Goal: Task Accomplishment & Management: Manage account settings

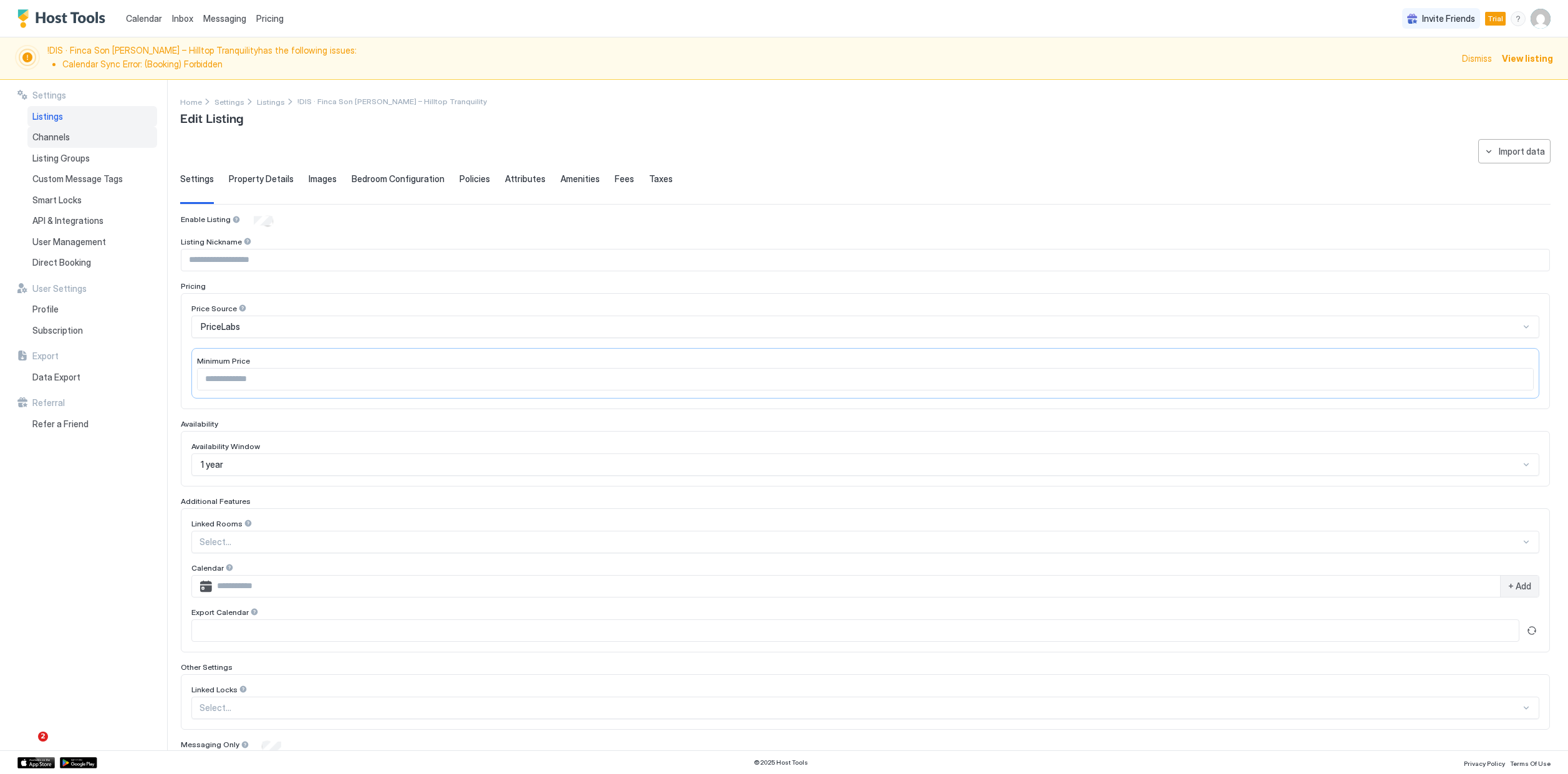
click at [93, 140] on div "Channels" at bounding box center [92, 137] width 129 height 21
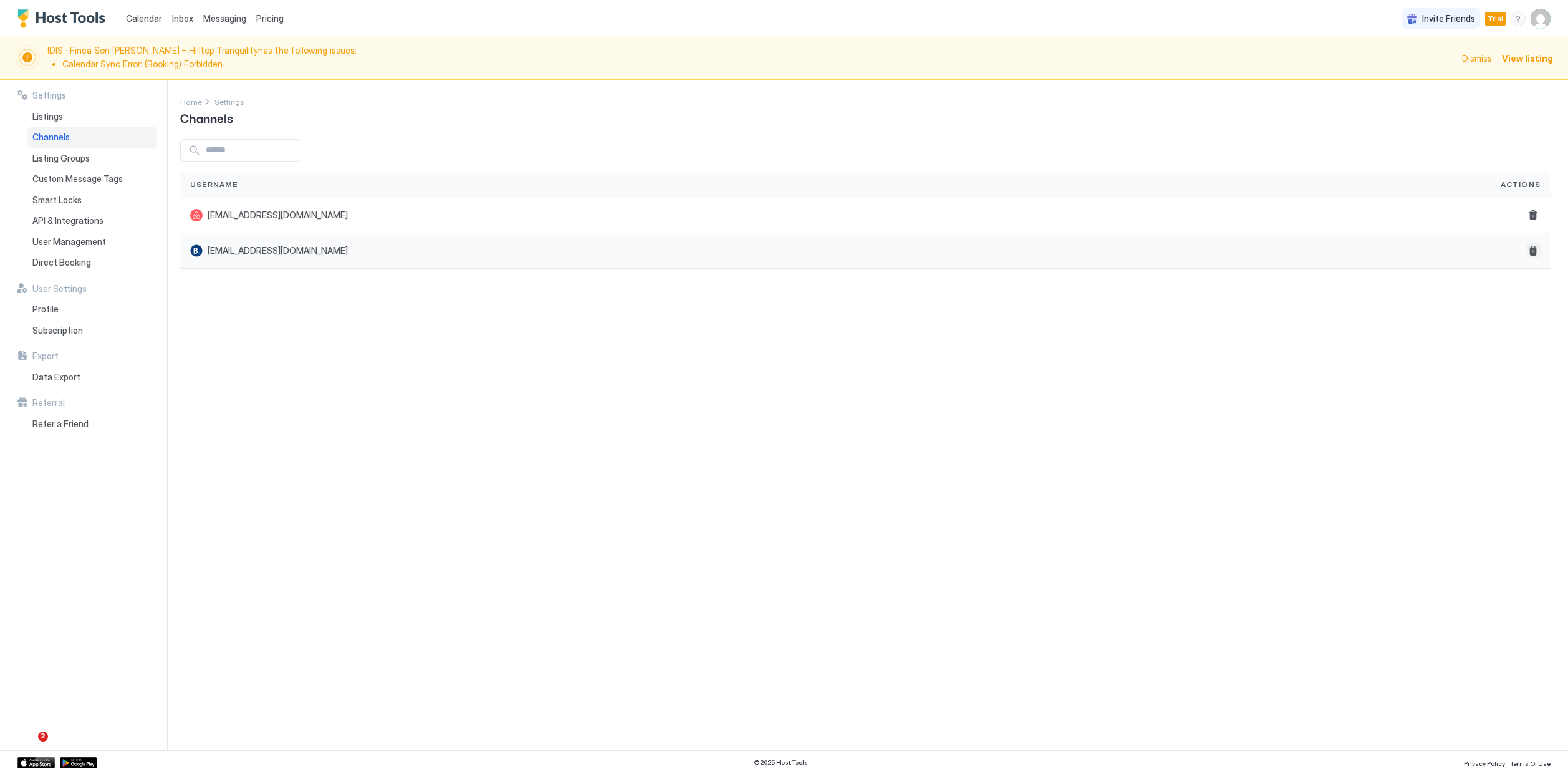
click at [1533, 250] on button "Delete" at bounding box center [1533, 250] width 15 height 15
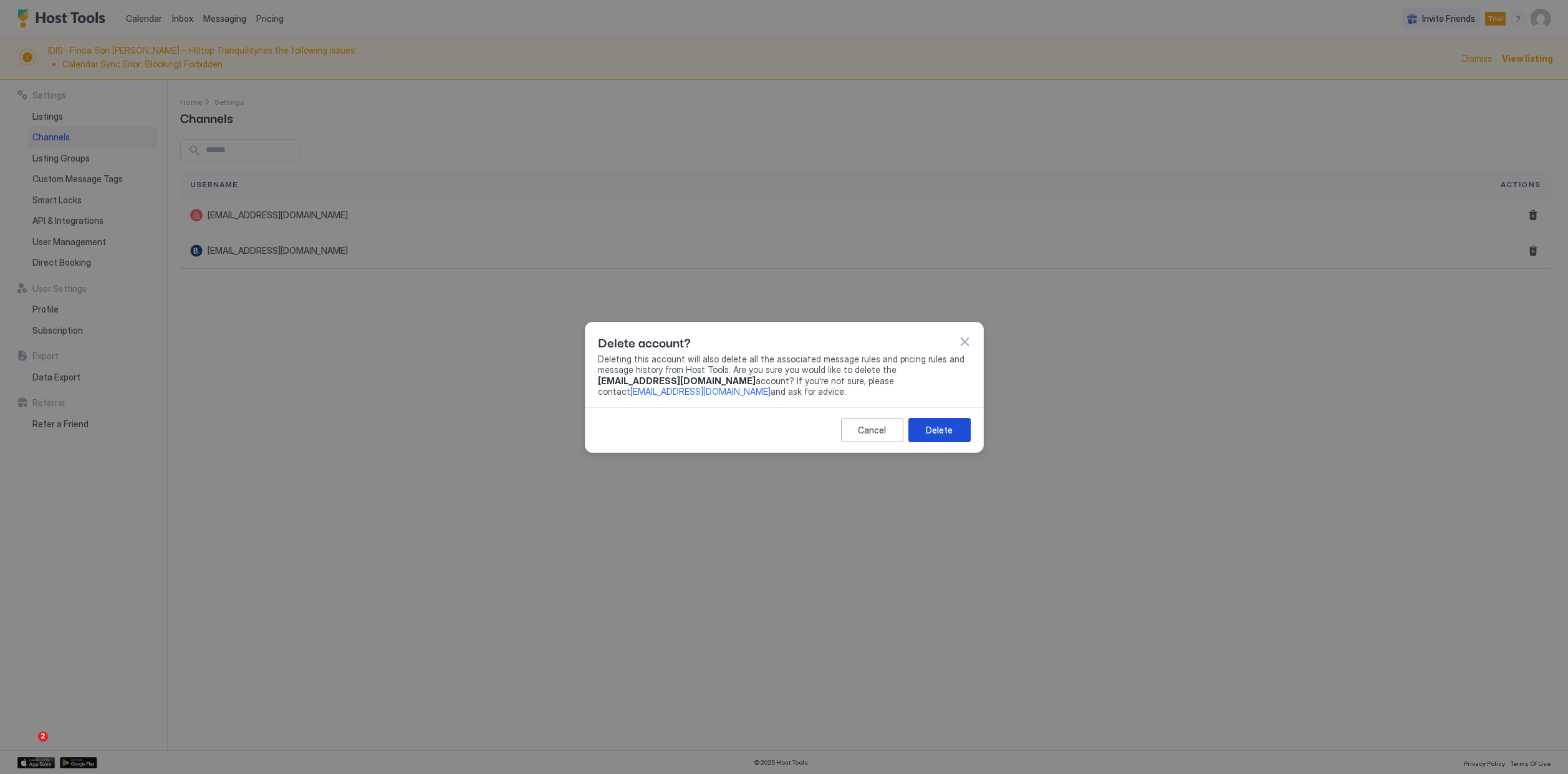
click at [940, 423] on div "Delete" at bounding box center [939, 430] width 27 height 13
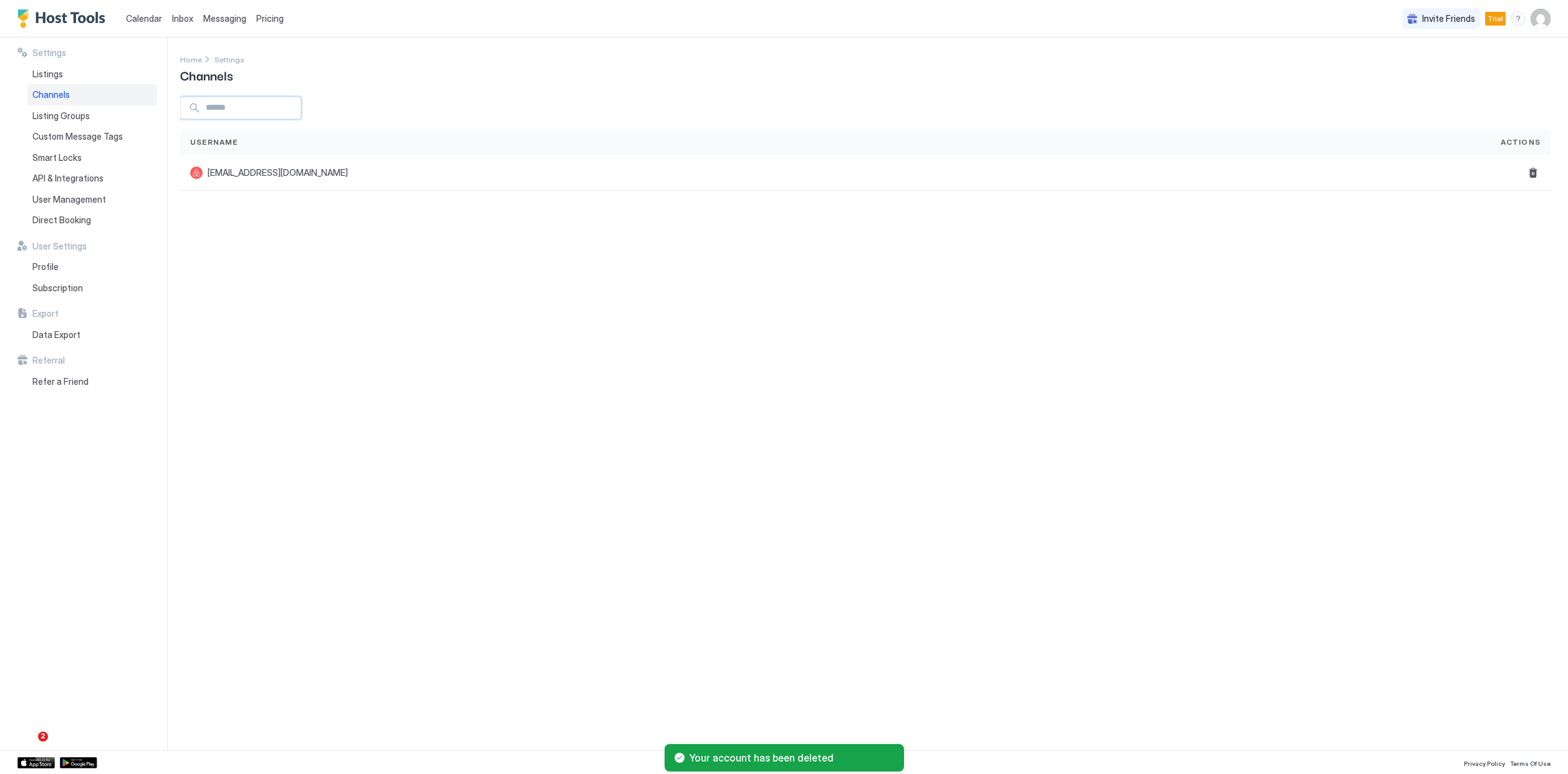
click at [292, 113] on input "Input Field" at bounding box center [250, 108] width 100 height 21
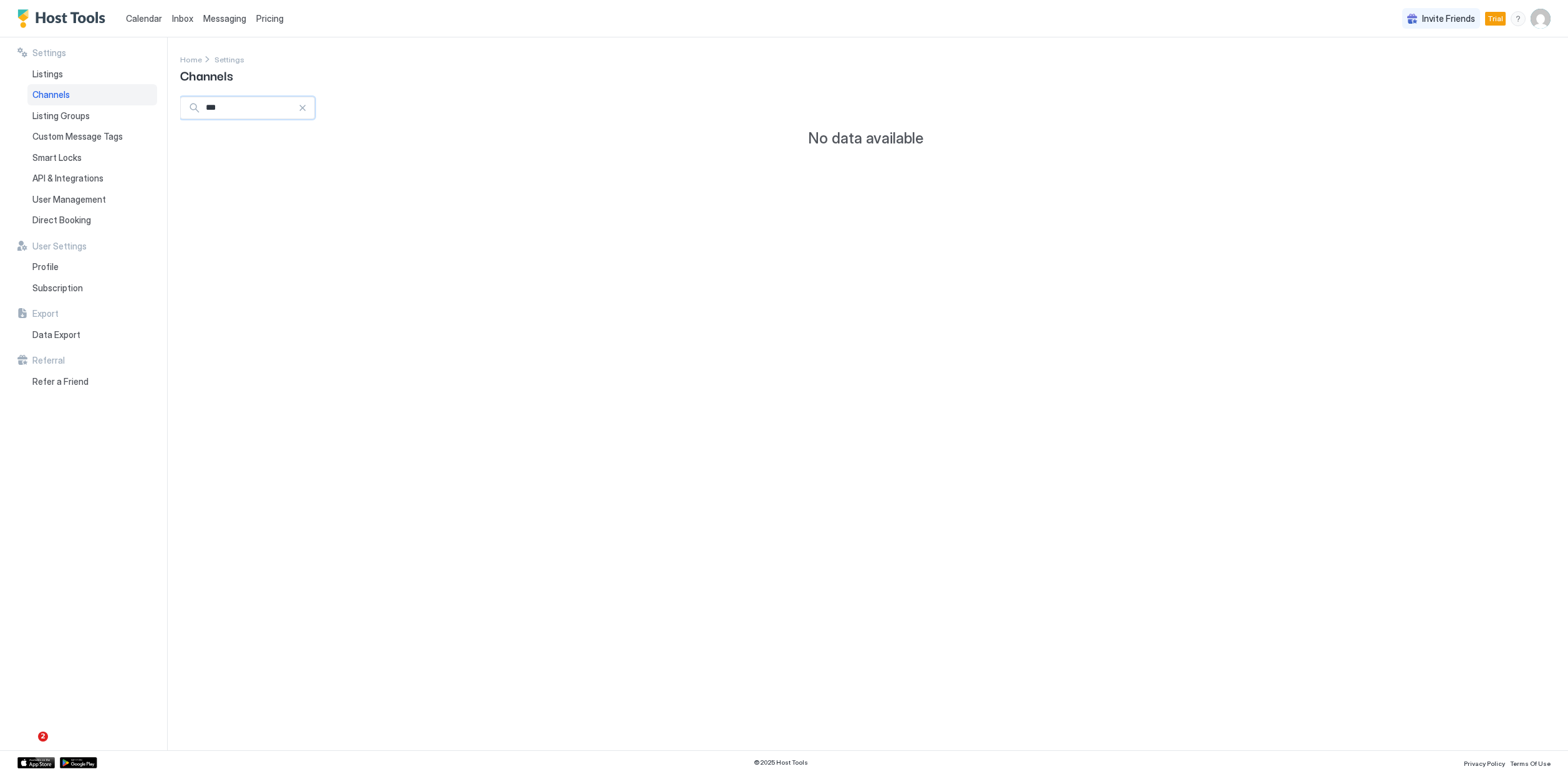
type input "***"
click at [307, 108] on div at bounding box center [302, 108] width 9 height 9
click at [85, 73] on div "Listings" at bounding box center [92, 74] width 129 height 21
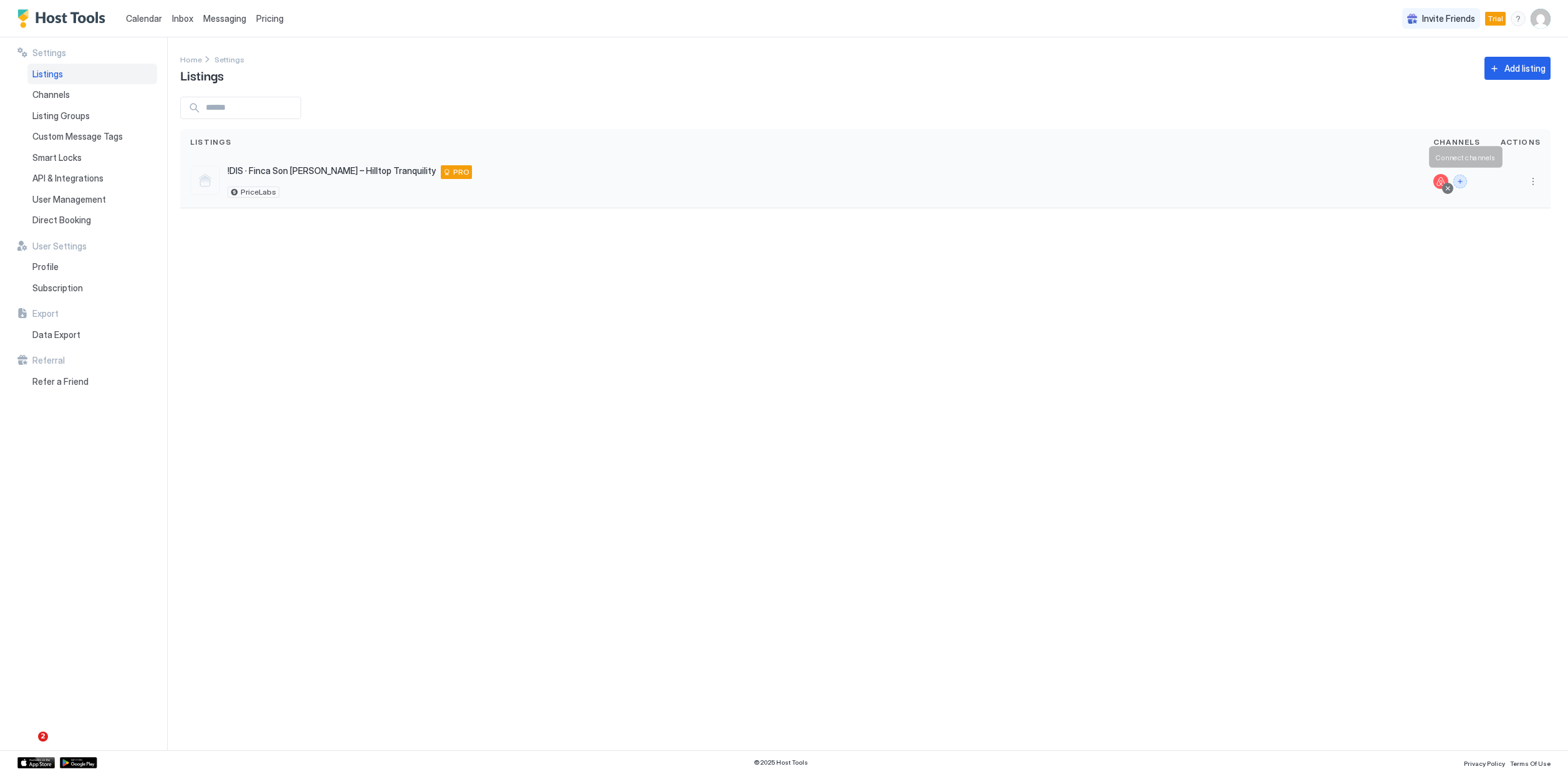
click at [1460, 179] on button "Connect channels" at bounding box center [1460, 181] width 14 height 14
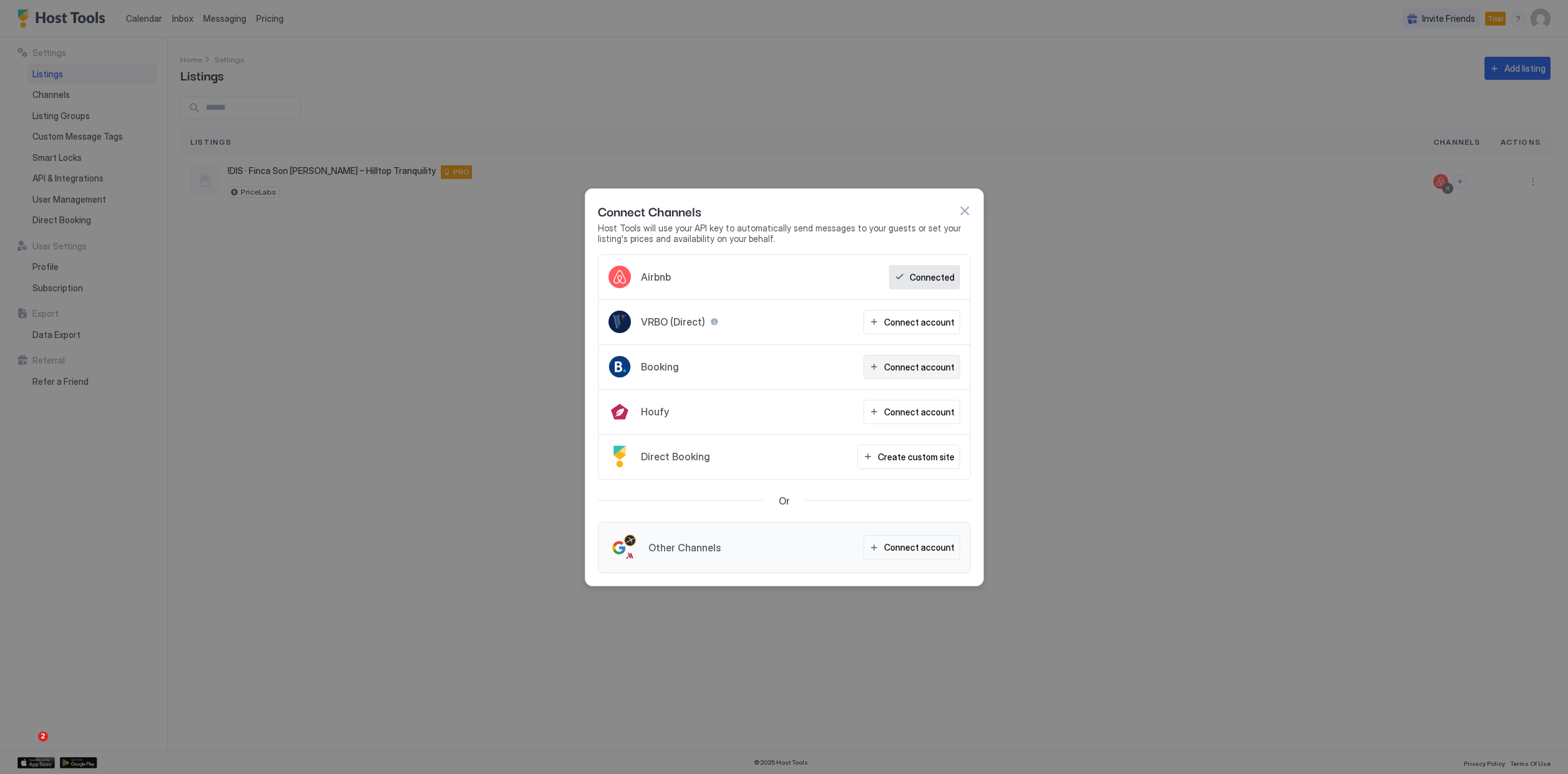
click at [899, 365] on div "Connect account" at bounding box center [919, 367] width 71 height 13
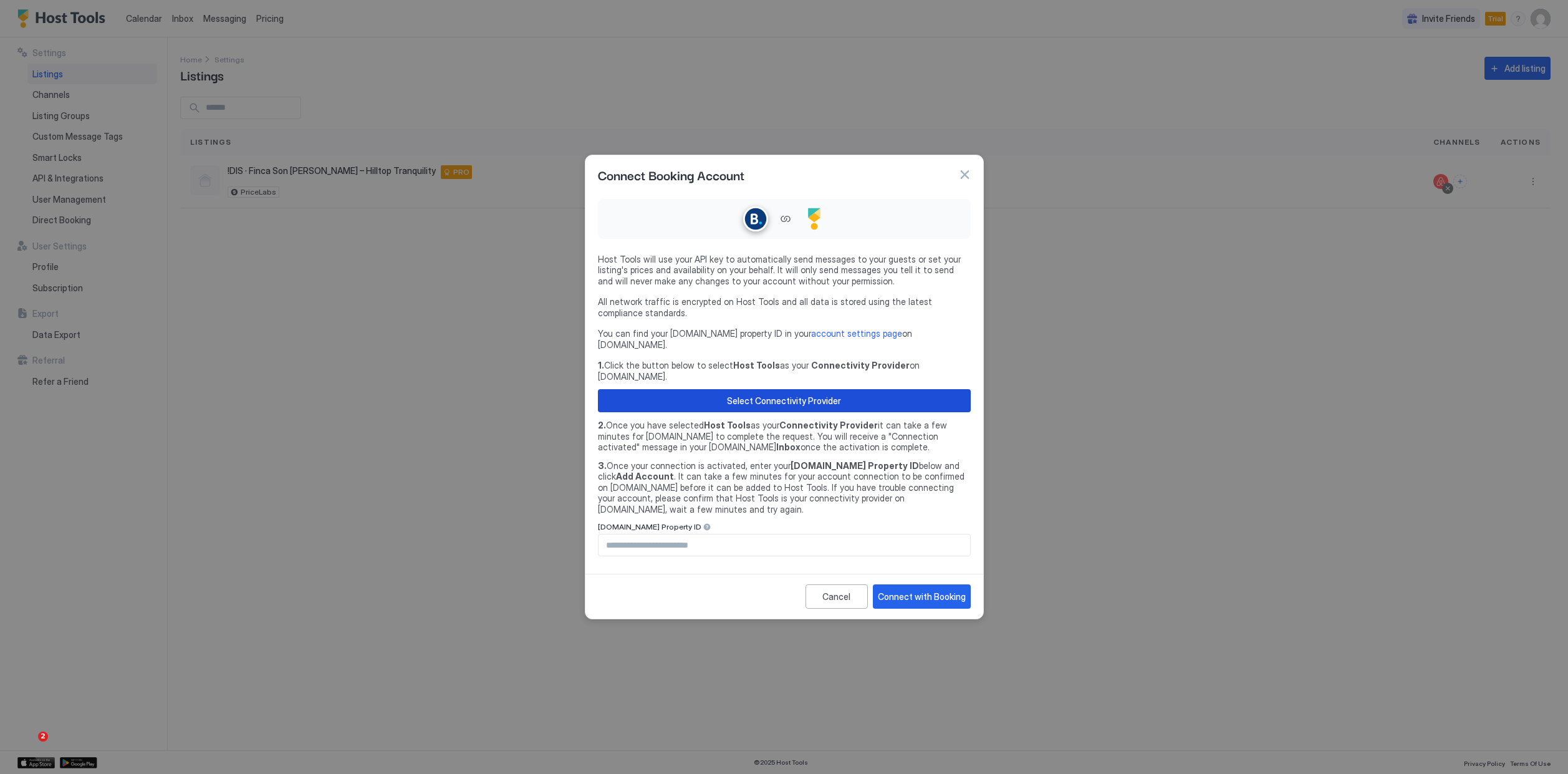
click at [889, 389] on button "Select Connectivity Provider" at bounding box center [784, 400] width 373 height 23
click at [892, 536] on input "Input Field" at bounding box center [784, 545] width 372 height 21
paste input "**********"
click at [621, 534] on input "**********" at bounding box center [784, 545] width 372 height 21
type input "********"
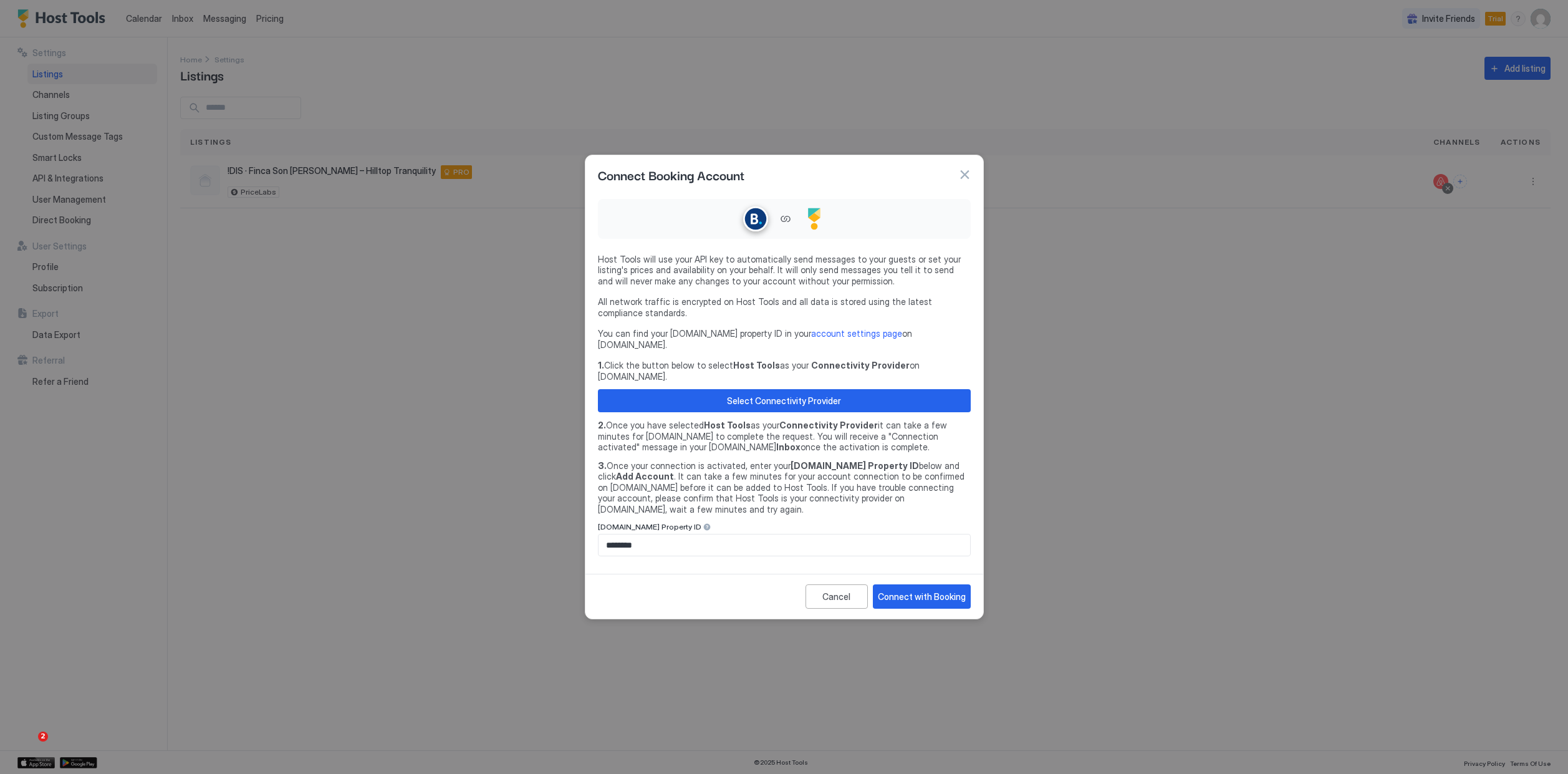
click at [960, 589] on div "Cancel Connect with Booking" at bounding box center [784, 596] width 397 height 45
click at [960, 584] on button "Connect with Booking" at bounding box center [922, 596] width 98 height 24
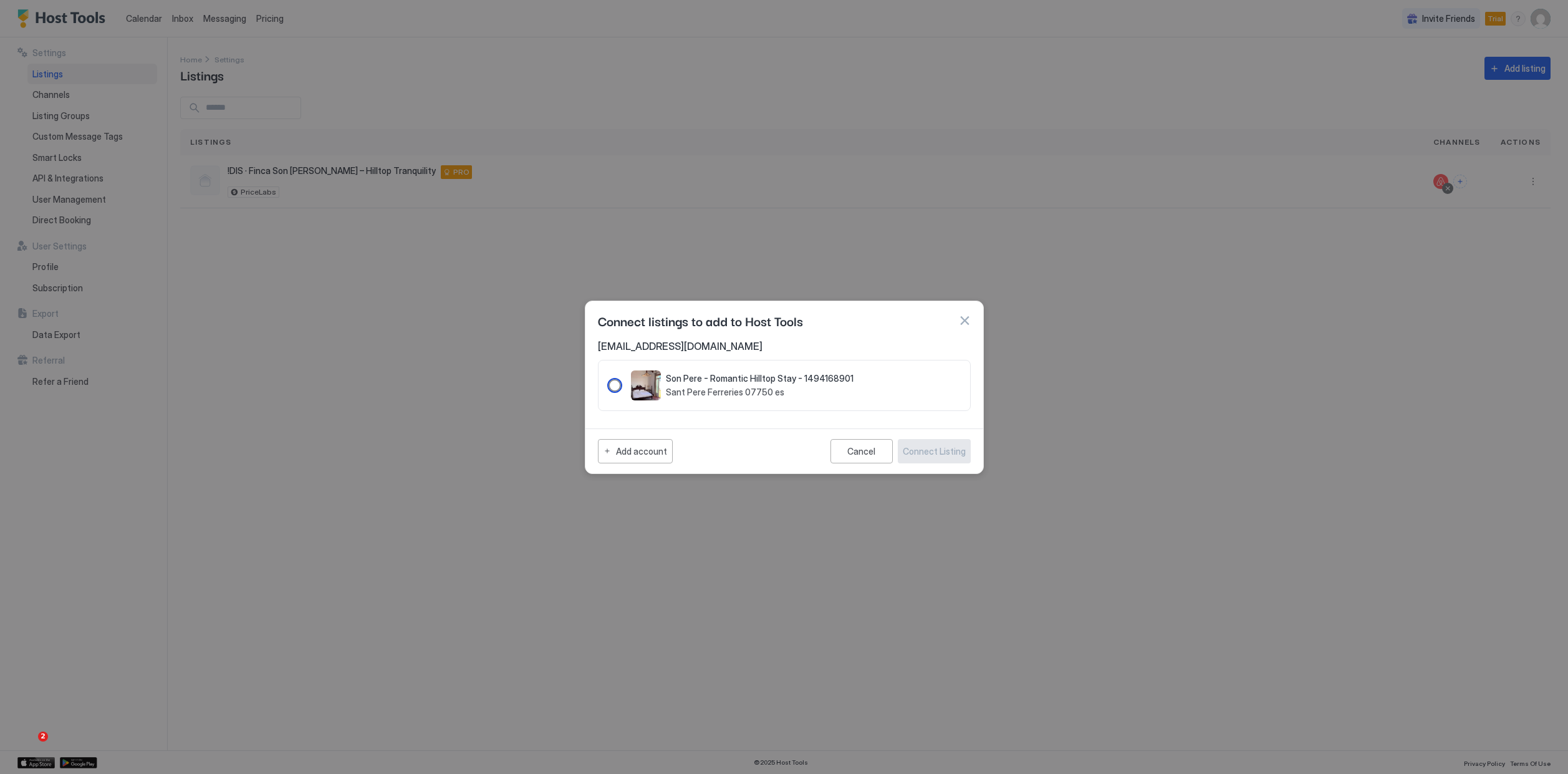
click at [619, 386] on div "1494168901" at bounding box center [615, 385] width 13 height 13
click at [941, 447] on div "Connect Listing" at bounding box center [934, 451] width 63 height 13
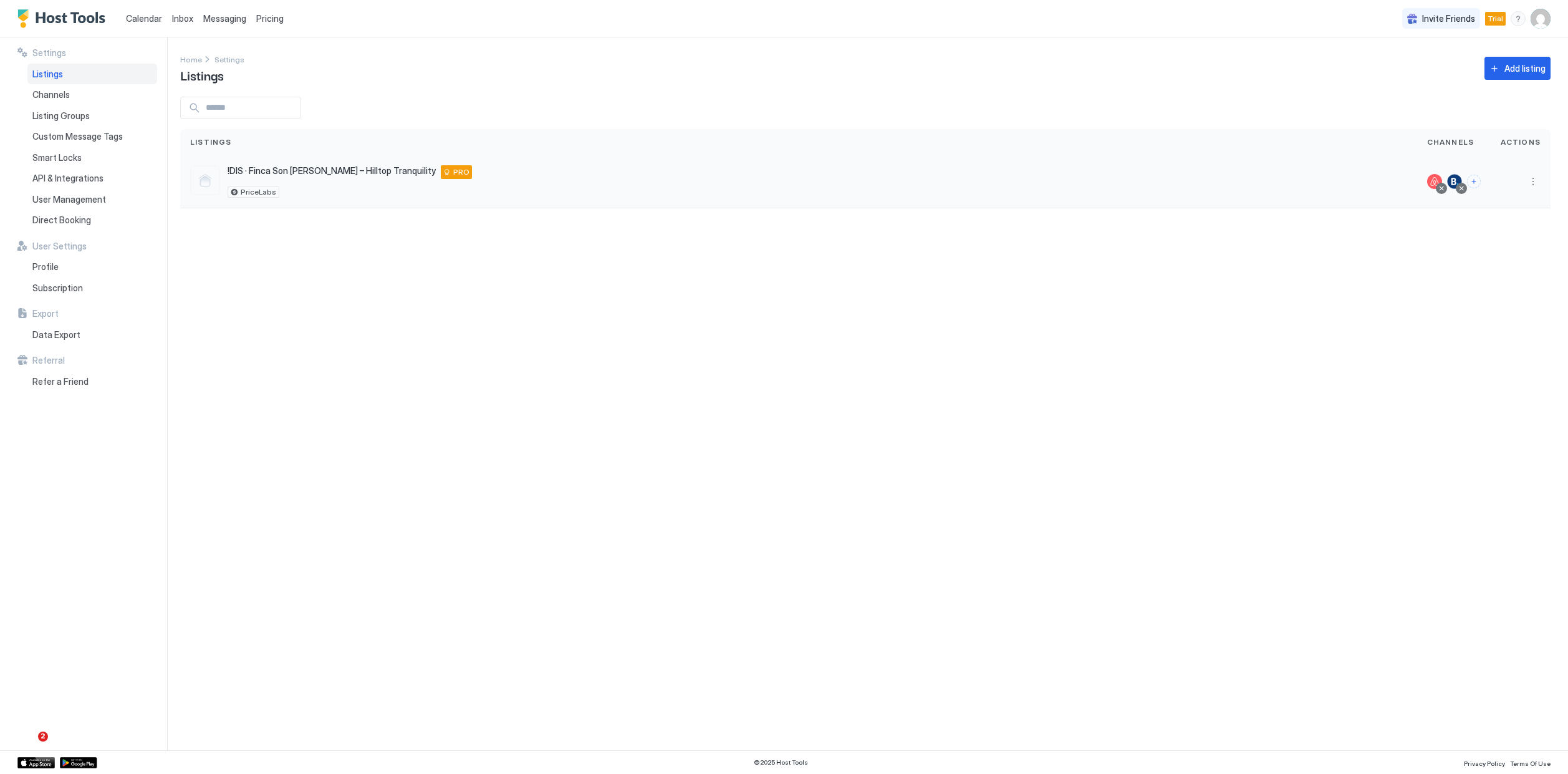
click at [355, 165] on span "!DIS · Finca Son [PERSON_NAME] – Hilltop Tranquility" at bounding box center [331, 170] width 208 height 11
click at [359, 172] on span "!DIS · Finca Son [PERSON_NAME] – Hilltop Tranquility" at bounding box center [331, 170] width 208 height 11
click at [360, 171] on span "!DIS · Finca Son [PERSON_NAME] – Hilltop Tranquility" at bounding box center [331, 170] width 208 height 11
click at [89, 100] on div "Channels" at bounding box center [92, 94] width 129 height 21
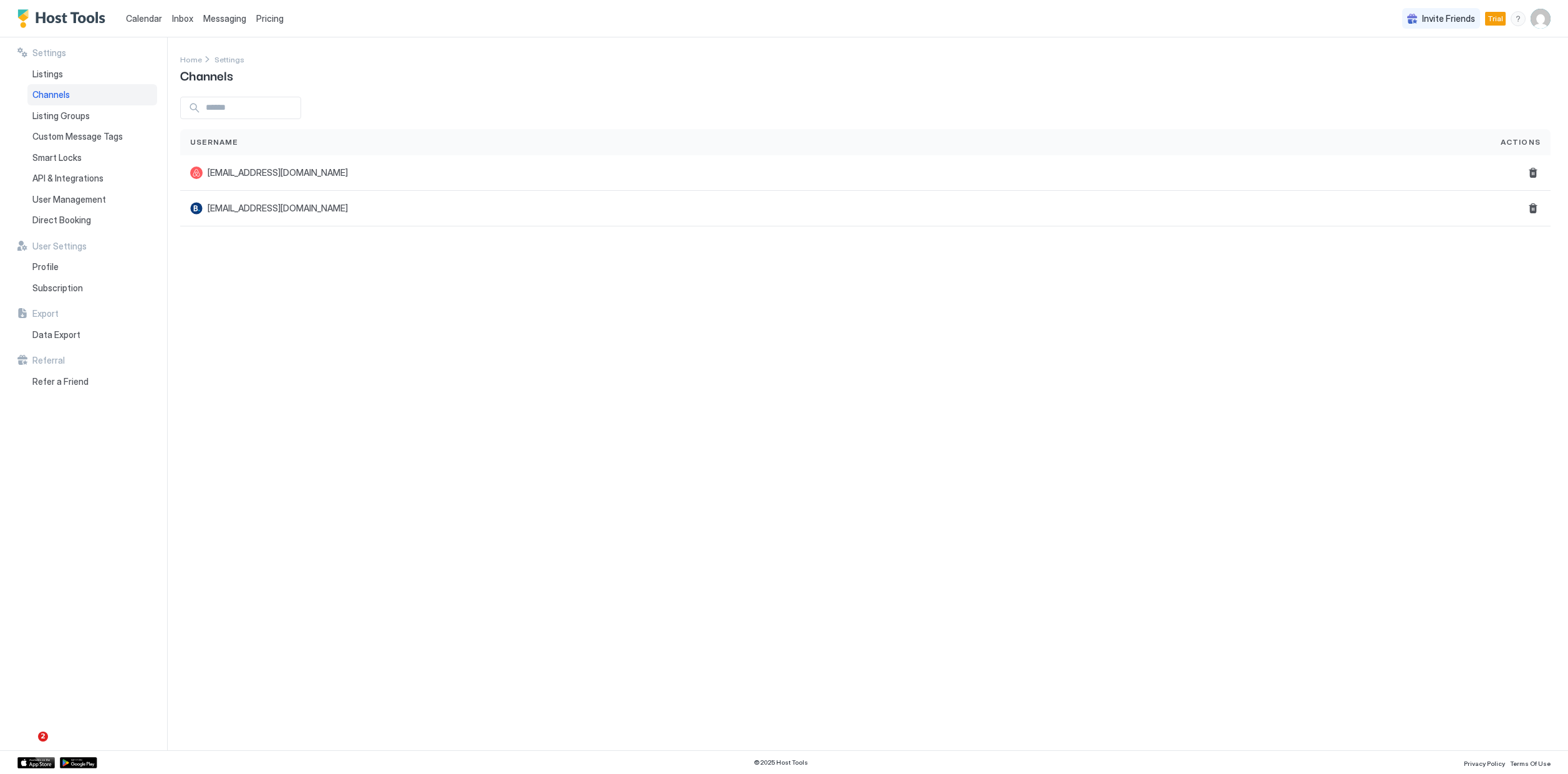
click at [139, 12] on link "Calendar" at bounding box center [144, 18] width 36 height 13
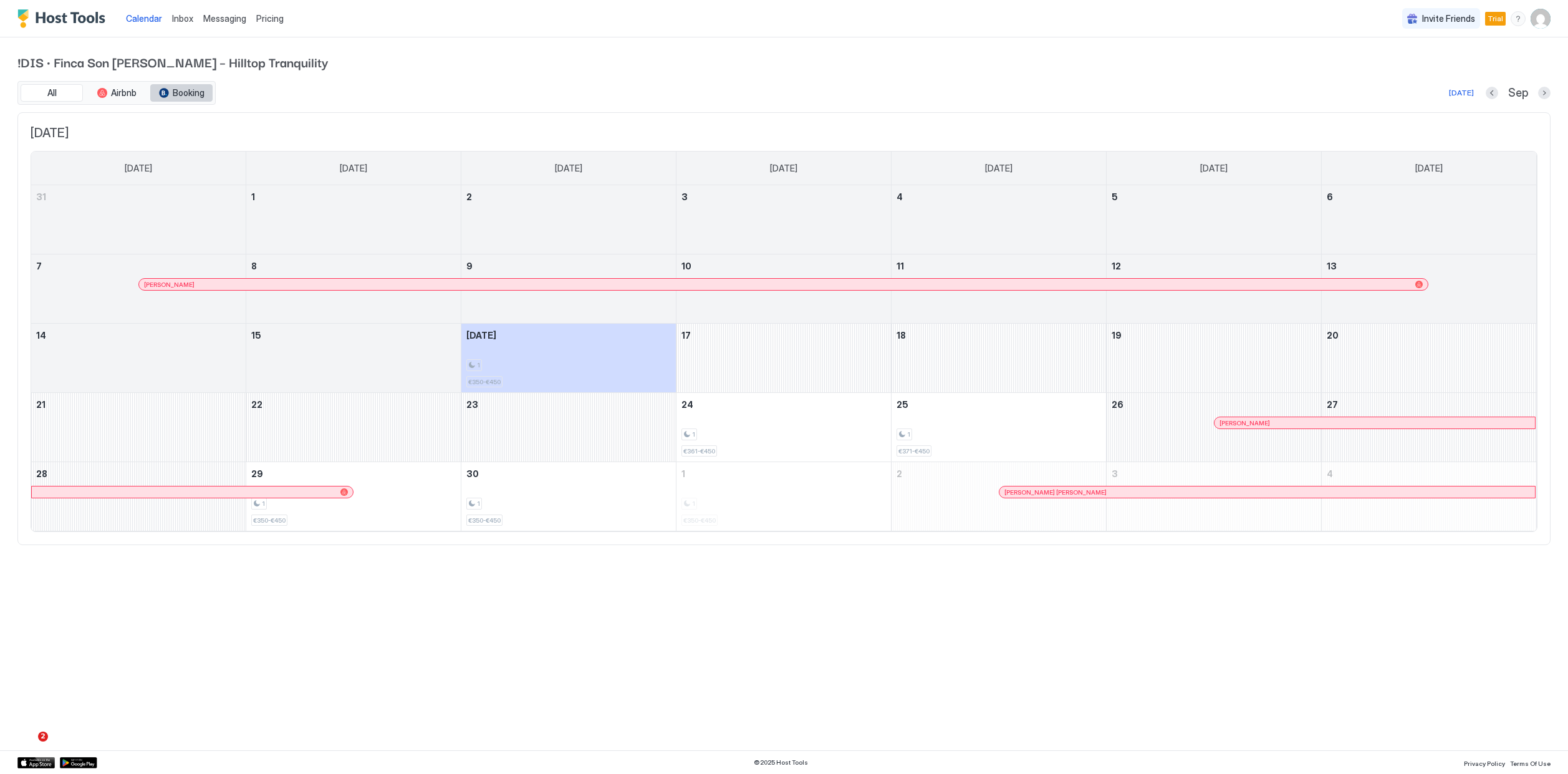
click at [197, 95] on span "Booking" at bounding box center [189, 92] width 32 height 11
click at [140, 94] on button "Airbnb" at bounding box center [116, 92] width 62 height 17
click at [187, 96] on span "Booking" at bounding box center [189, 92] width 32 height 11
click at [1010, 417] on div "1 €450" at bounding box center [999, 427] width 205 height 59
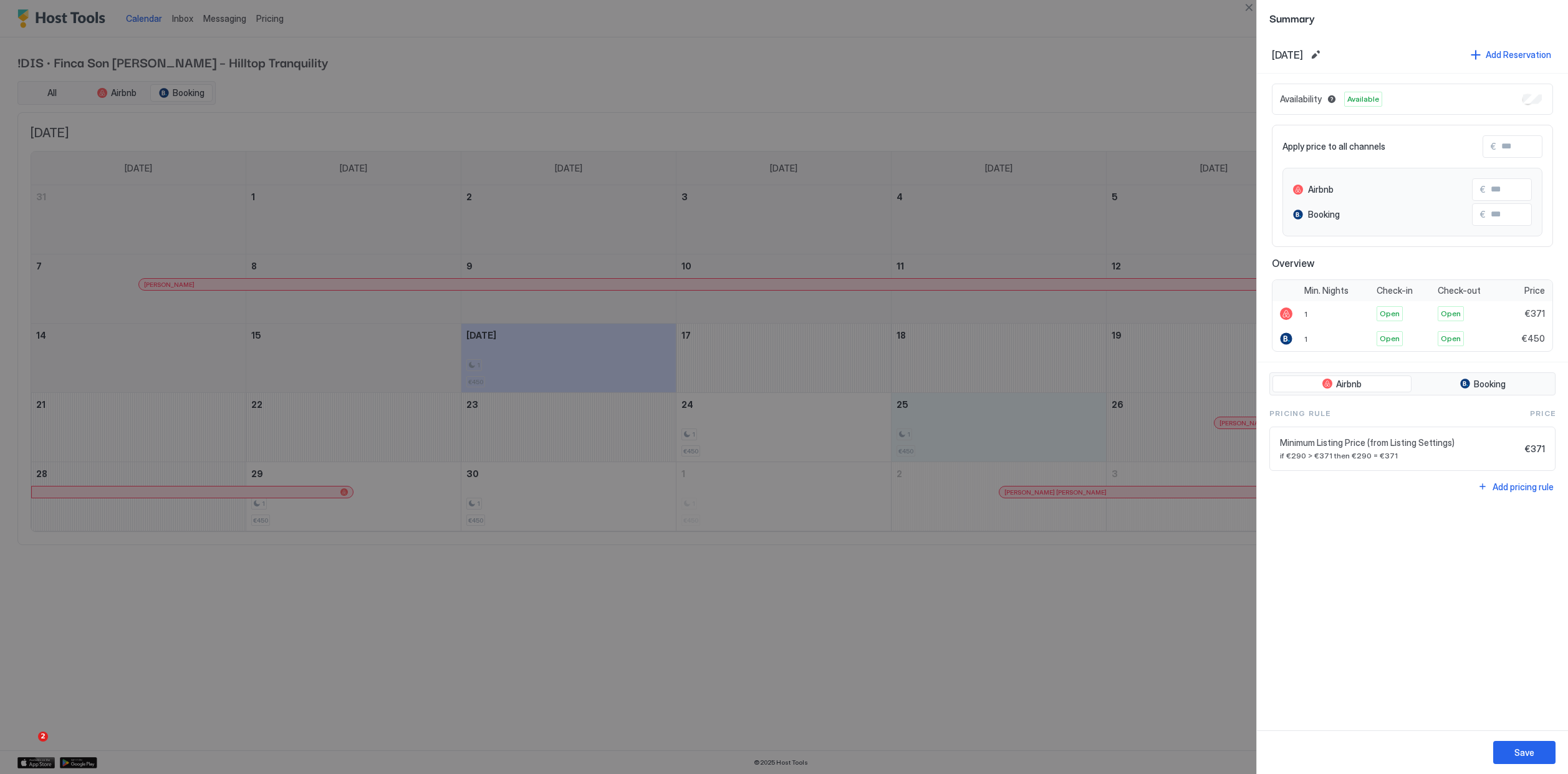
click at [996, 562] on div at bounding box center [784, 387] width 1568 height 774
click at [1011, 561] on div at bounding box center [784, 387] width 1568 height 774
click at [1512, 744] on button "Save" at bounding box center [1524, 752] width 62 height 23
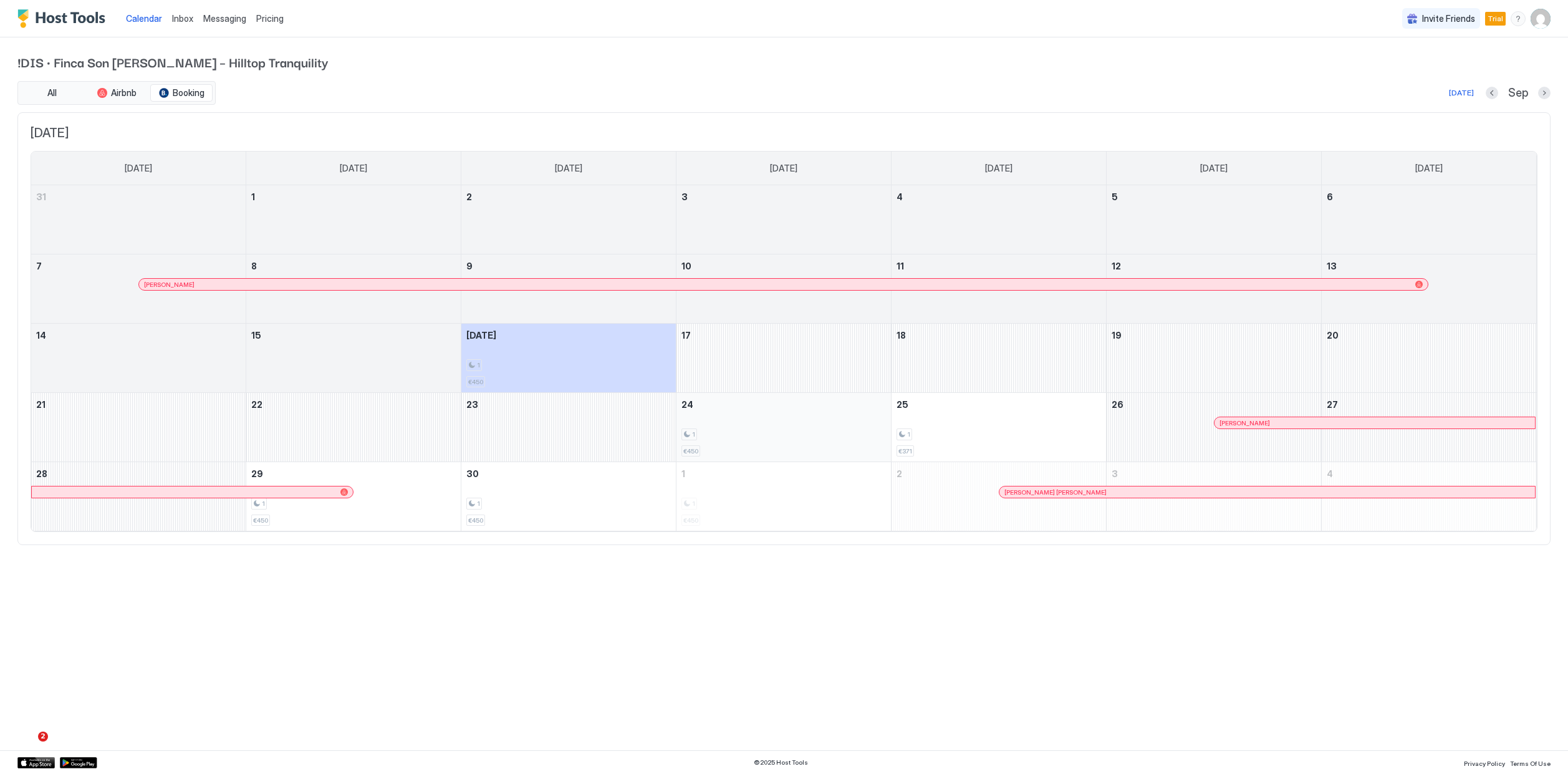
click at [761, 448] on div "1 €450" at bounding box center [784, 427] width 205 height 59
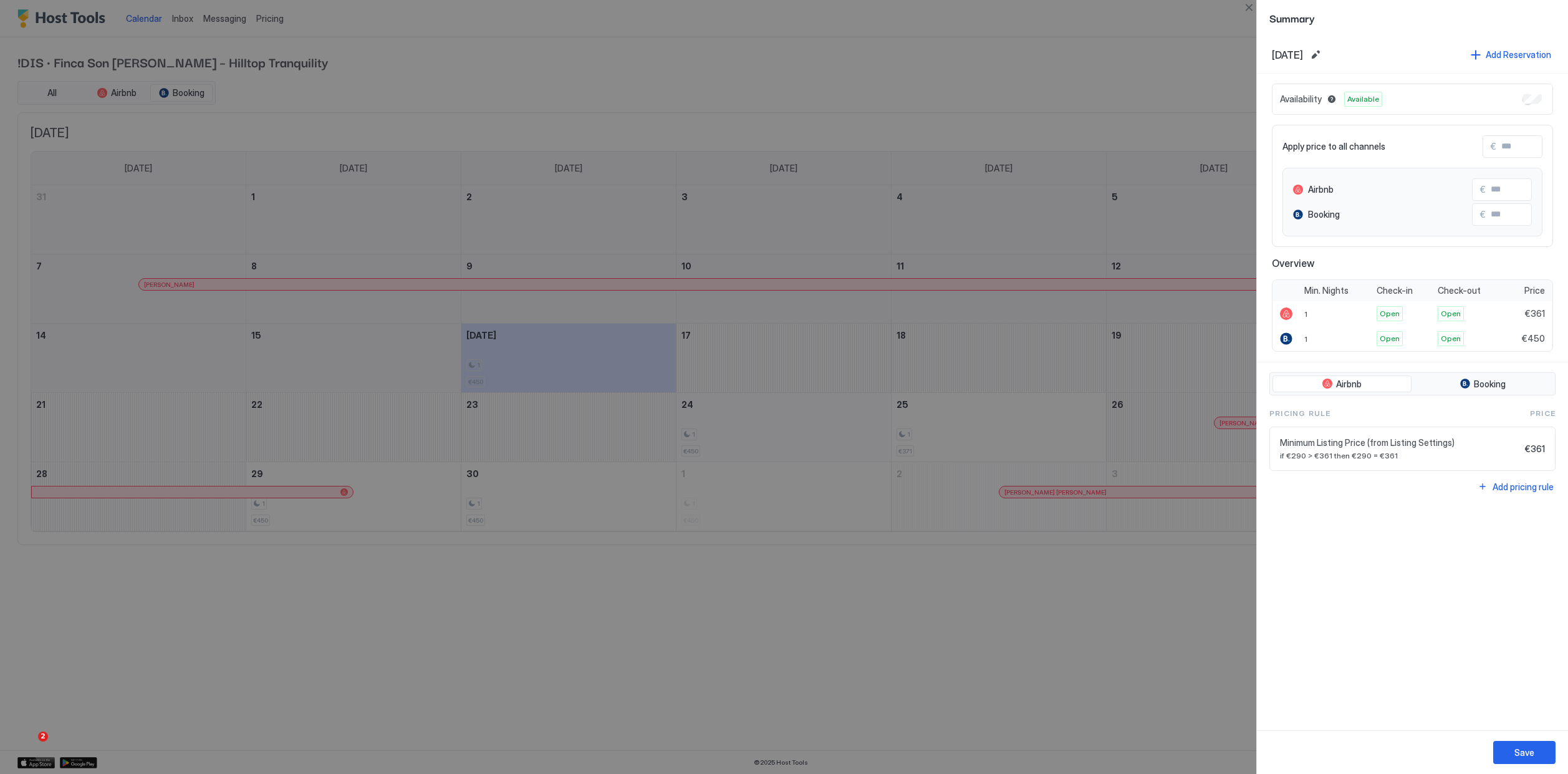
click at [761, 448] on div at bounding box center [784, 387] width 1568 height 774
click at [1509, 396] on div "Airbnb Booking Pricing Rule Price Minimum Listing Price (from Listing Settings)…" at bounding box center [1412, 421] width 286 height 98
click at [1505, 388] on button "Booking" at bounding box center [1483, 384] width 139 height 17
click at [1377, 386] on button "Airbnb" at bounding box center [1342, 384] width 139 height 17
click at [1450, 385] on button "Booking" at bounding box center [1483, 384] width 139 height 17
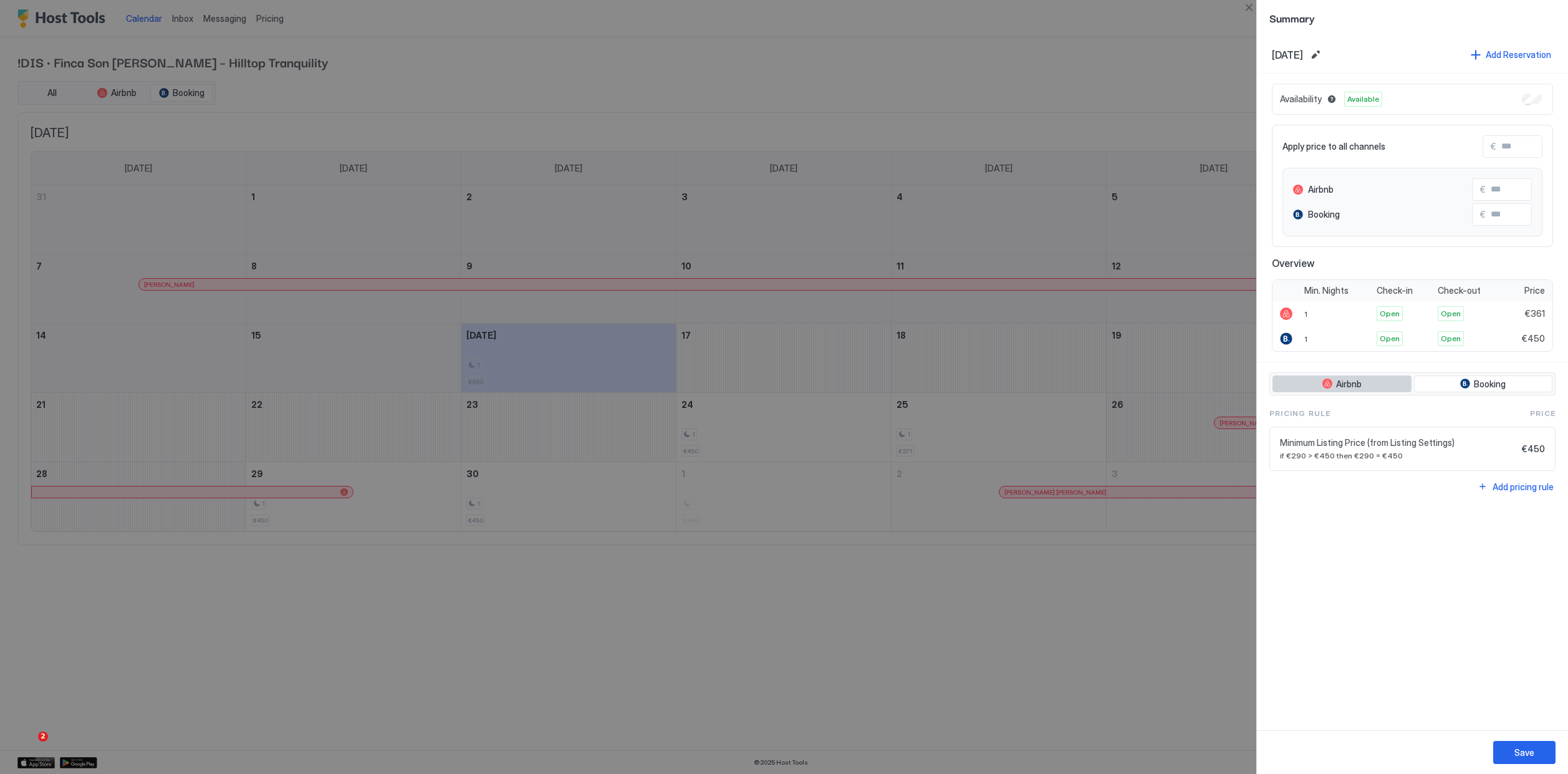
click at [1382, 386] on button "Airbnb" at bounding box center [1342, 384] width 139 height 17
click at [1462, 388] on button "Booking" at bounding box center [1483, 384] width 139 height 17
click at [1398, 388] on button "Airbnb" at bounding box center [1342, 384] width 139 height 17
click at [1478, 388] on span "Booking" at bounding box center [1489, 384] width 32 height 11
click at [1367, 388] on button "Airbnb" at bounding box center [1342, 384] width 139 height 17
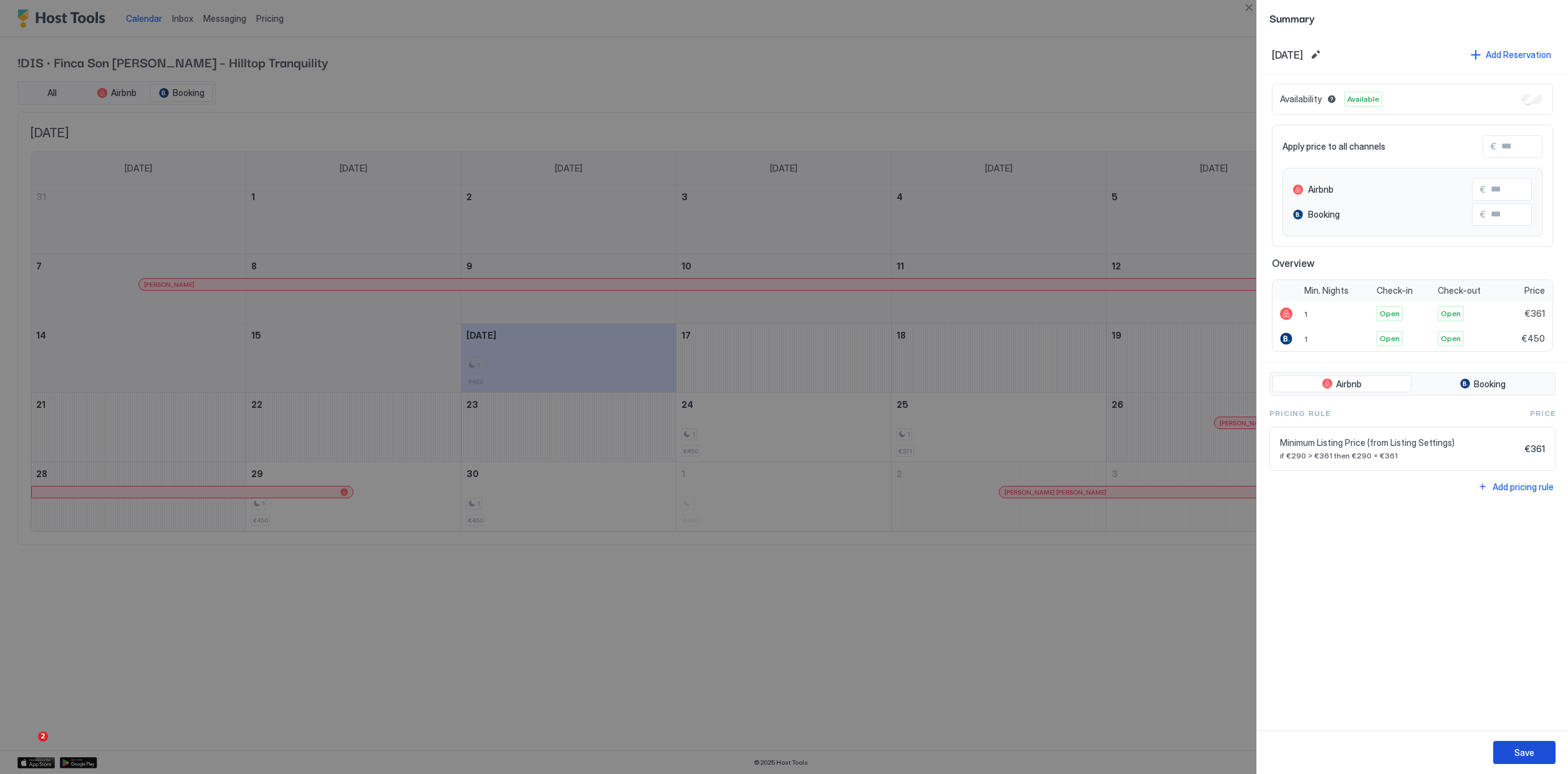
click at [1524, 748] on div "Save" at bounding box center [1524, 752] width 20 height 13
